Goal: Information Seeking & Learning: Find specific fact

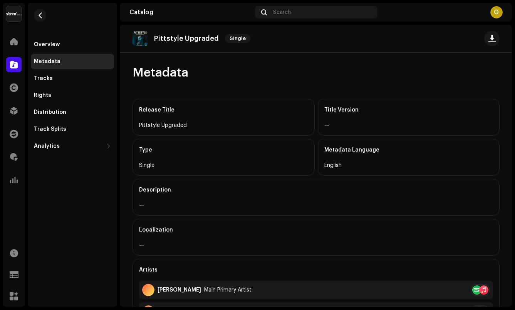
scroll to position [211, 0]
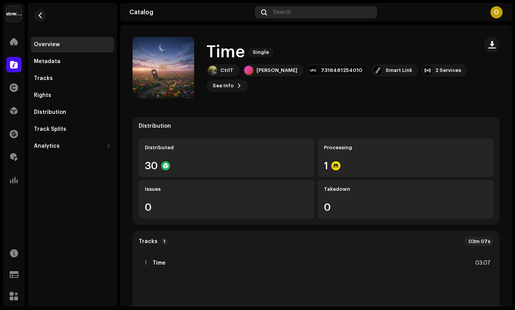
click at [281, 14] on span "Search" at bounding box center [282, 12] width 18 height 6
click at [13, 45] on div at bounding box center [13, 41] width 15 height 15
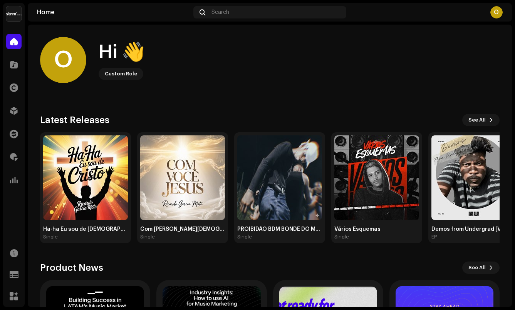
click at [219, 4] on div "Home Search O" at bounding box center [270, 12] width 484 height 18
click at [219, 12] on span "Search" at bounding box center [220, 12] width 18 height 6
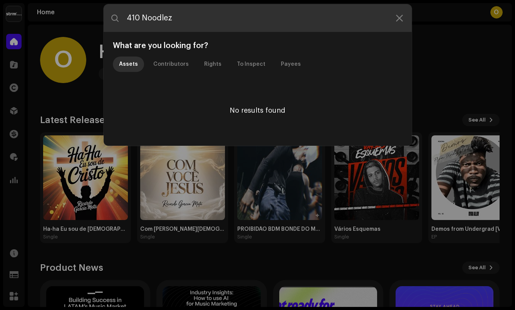
click at [143, 18] on input "410 Noodlez" at bounding box center [258, 18] width 308 height 28
type input "410Noodlez"
